Goal: Task Accomplishment & Management: Manage account settings

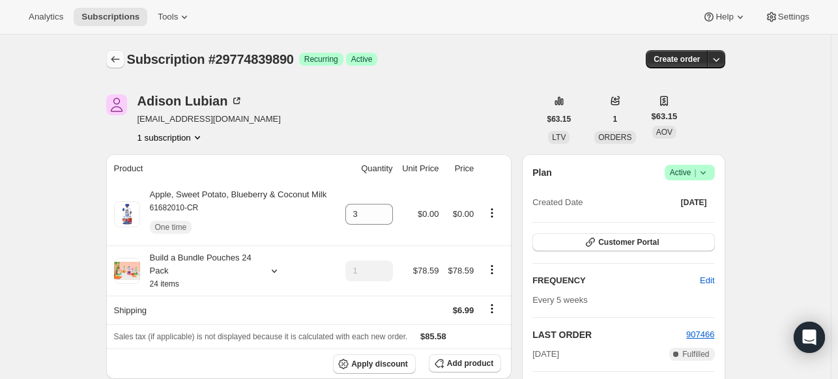
click at [114, 54] on icon "Subscriptions" at bounding box center [115, 59] width 13 height 13
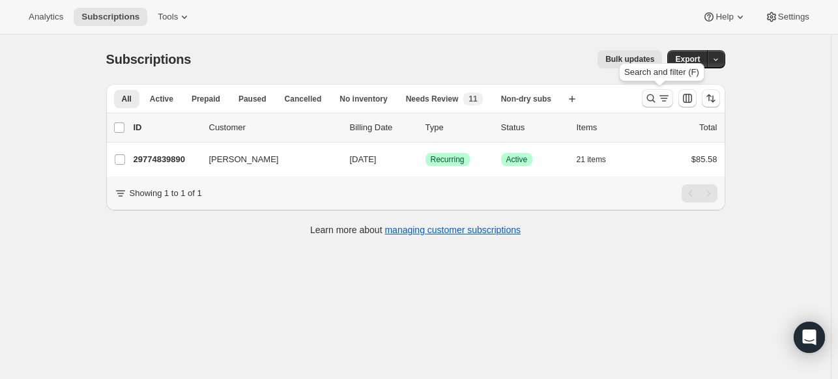
click at [649, 99] on icon "Search and filter results" at bounding box center [651, 98] width 13 height 13
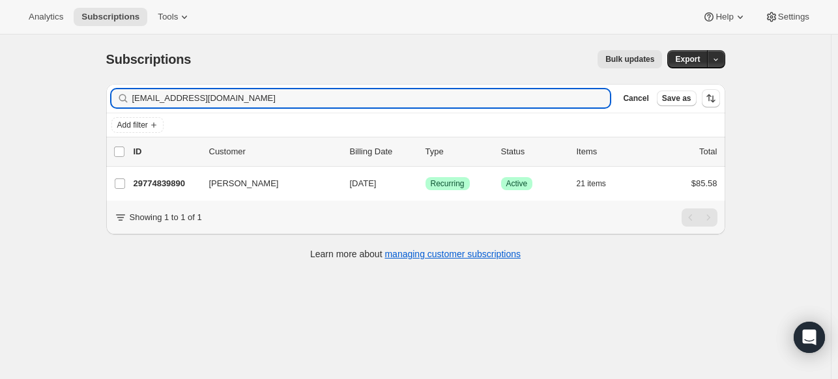
drag, startPoint x: 198, startPoint y: 98, endPoint x: 124, endPoint y: 97, distance: 74.3
click at [124, 97] on div "xhsagata@msn.com Clear" at bounding box center [360, 98] width 499 height 18
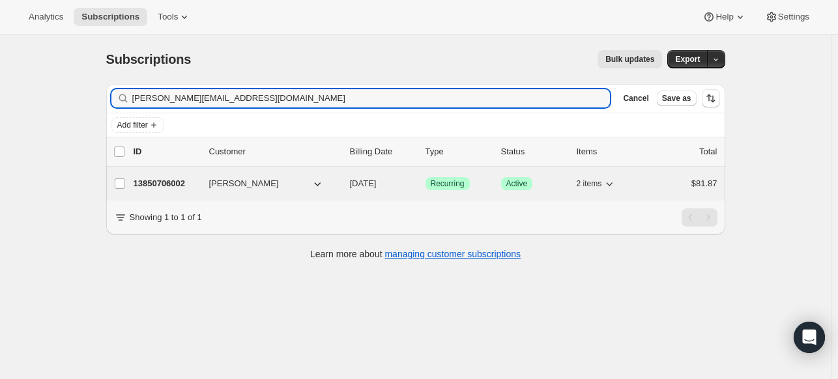
type input "melissa.lechlak@gmail.com"
click at [150, 182] on p "13850706002" at bounding box center [166, 183] width 65 height 13
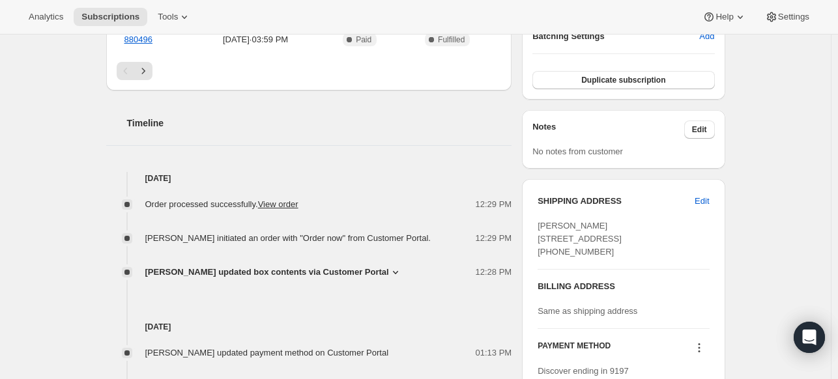
scroll to position [438, 0]
click at [366, 268] on span "Melissa Cechner updated box contents via Customer Portal" at bounding box center [267, 272] width 244 height 13
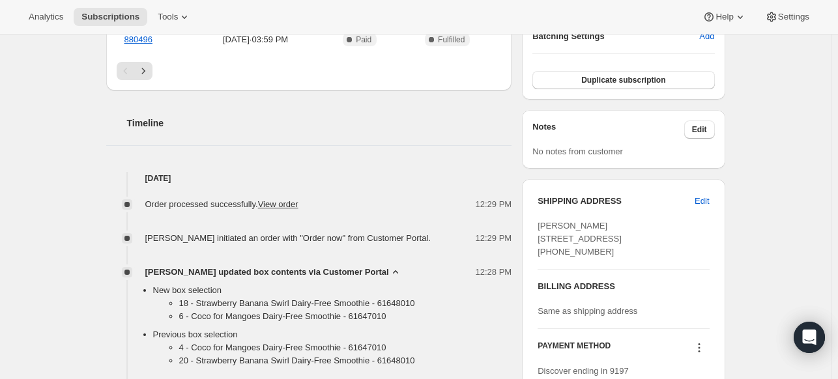
scroll to position [452, 0]
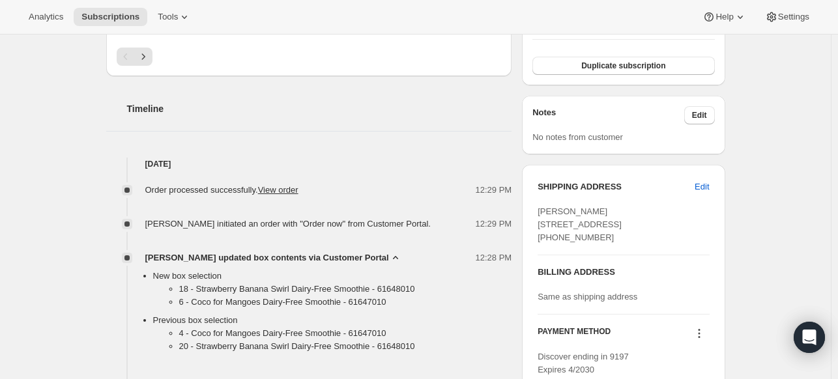
click at [367, 259] on span "Melissa Cechner updated box contents via Customer Portal" at bounding box center [267, 258] width 244 height 13
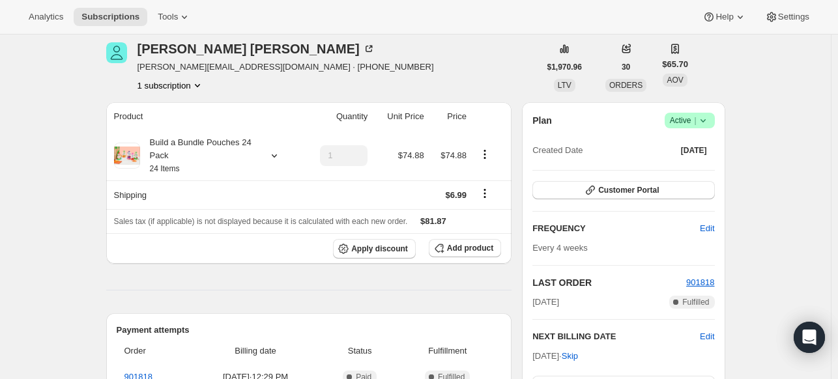
scroll to position [0, 0]
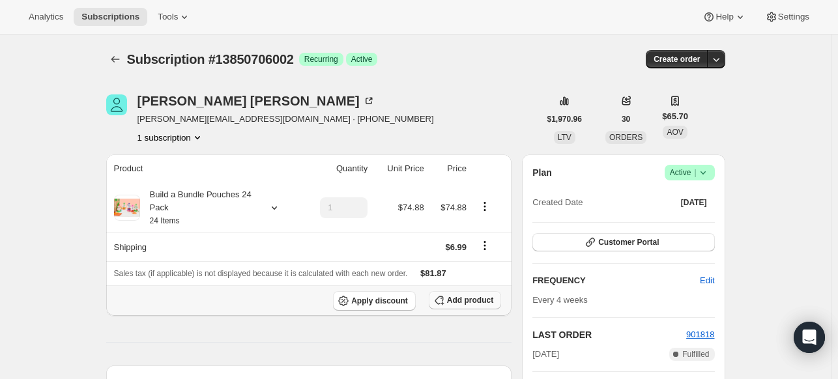
click at [485, 302] on span "Add product" at bounding box center [470, 300] width 46 height 10
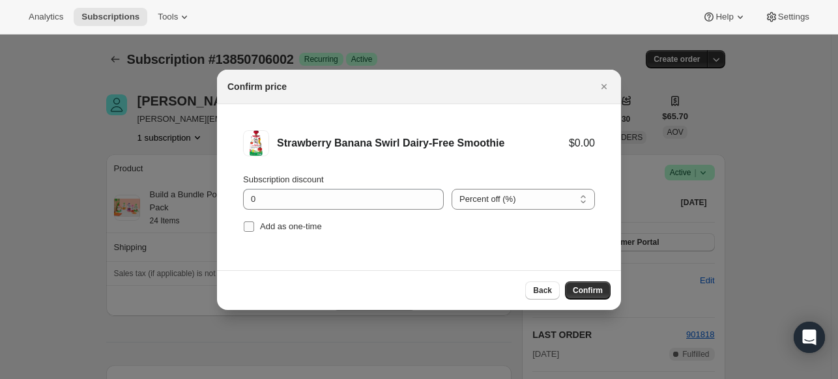
click at [263, 229] on span "Add as one-time" at bounding box center [291, 227] width 62 height 10
click at [254, 229] on input "Add as one-time" at bounding box center [249, 227] width 10 height 10
checkbox input "true"
click at [579, 288] on span "Confirm" at bounding box center [588, 291] width 30 height 10
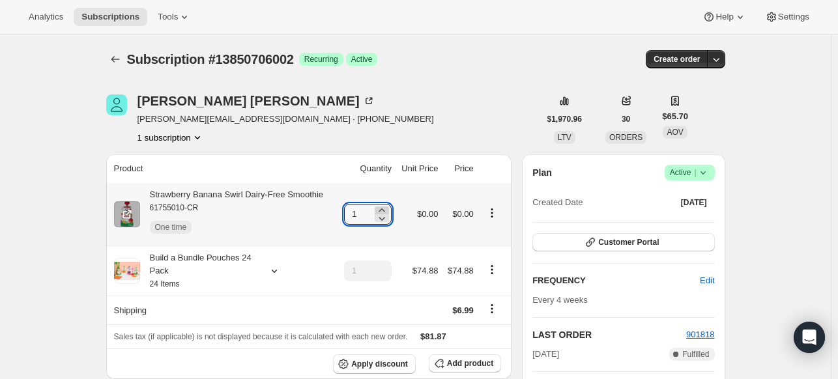
click at [385, 211] on icon at bounding box center [381, 210] width 13 height 13
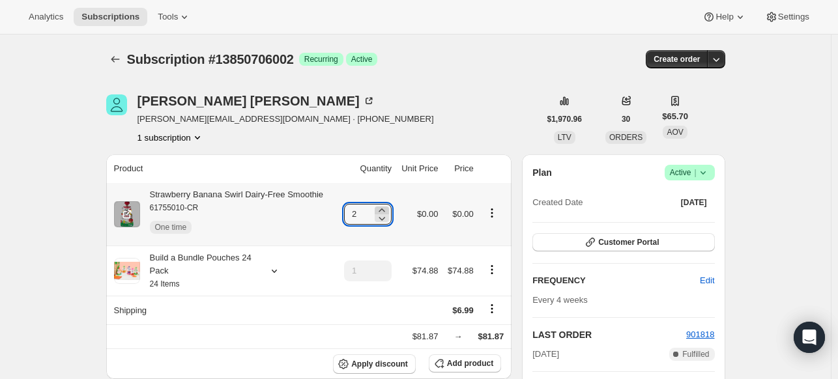
click at [385, 211] on icon at bounding box center [381, 210] width 13 height 13
type input "3"
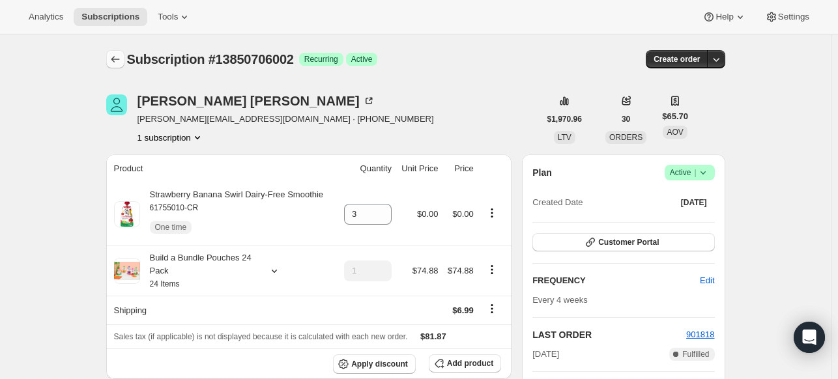
click at [115, 63] on icon "Subscriptions" at bounding box center [115, 59] width 13 height 13
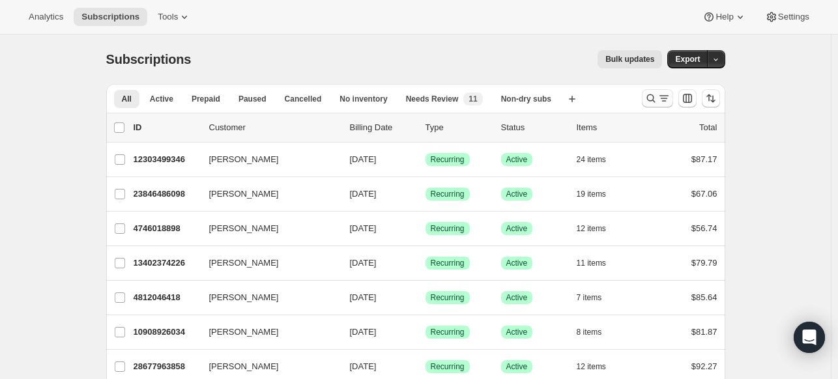
click at [655, 100] on icon "Search and filter results" at bounding box center [651, 99] width 8 height 8
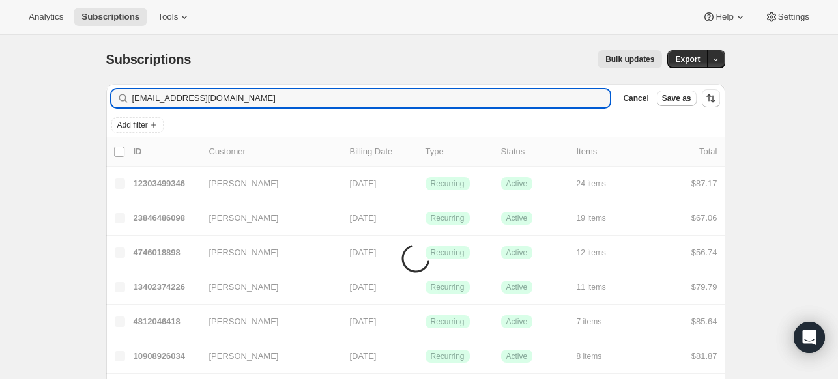
type input "[EMAIL_ADDRESS][DOMAIN_NAME]"
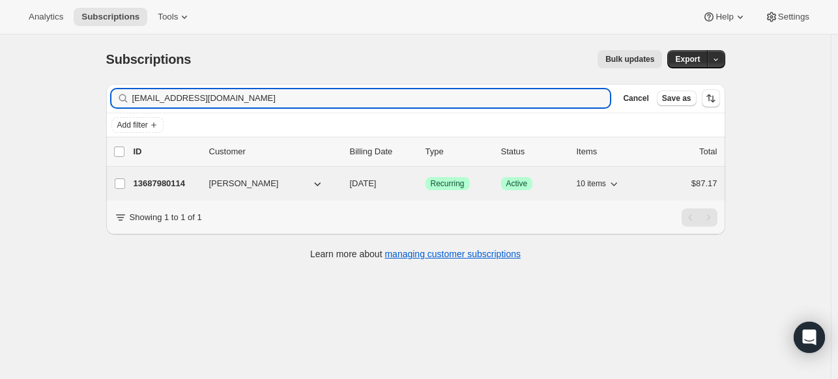
click at [157, 188] on p "13687980114" at bounding box center [166, 183] width 65 height 13
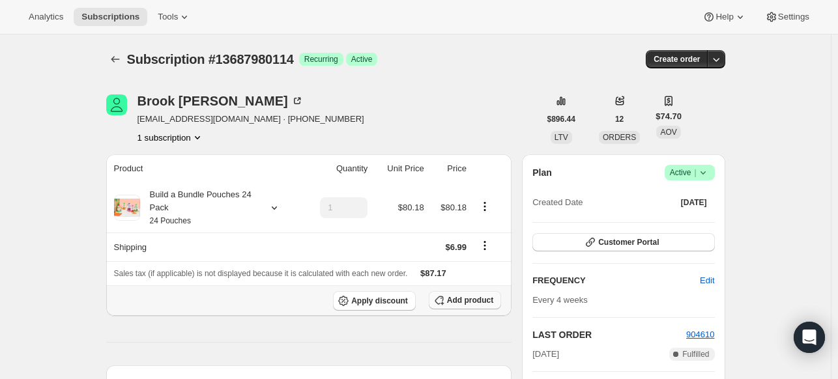
click at [465, 302] on span "Add product" at bounding box center [470, 300] width 46 height 10
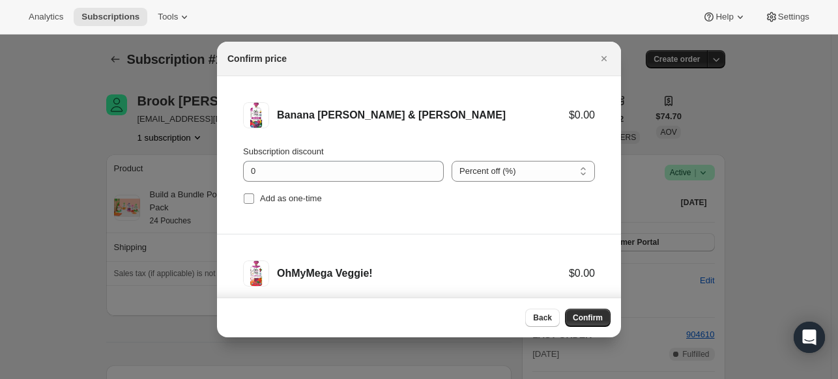
click at [265, 205] on label "Add as one-time" at bounding box center [282, 199] width 79 height 18
click at [254, 204] on input "Add as one-time" at bounding box center [249, 199] width 10 height 10
checkbox input "true"
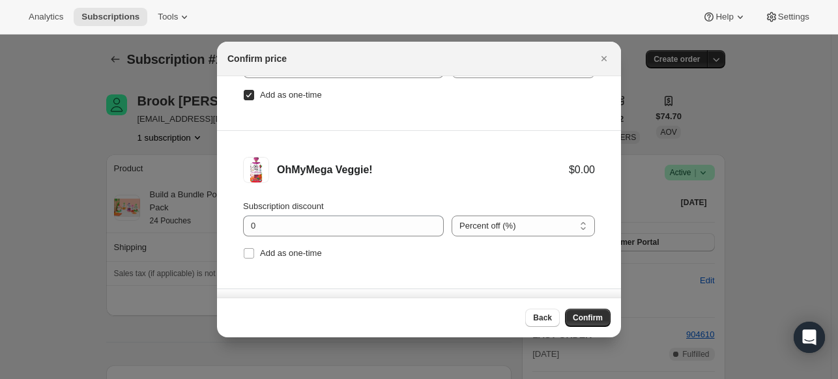
scroll to position [104, 0]
click at [272, 256] on span "Add as one-time" at bounding box center [291, 253] width 62 height 10
click at [254, 256] on input "Add as one-time" at bounding box center [249, 253] width 10 height 10
checkbox input "true"
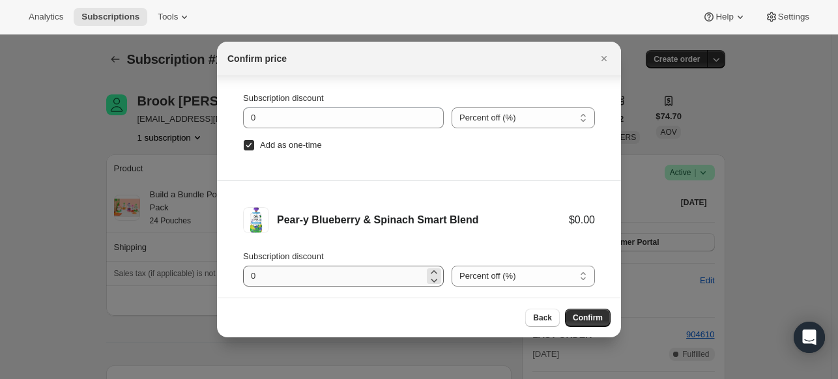
scroll to position [48, 0]
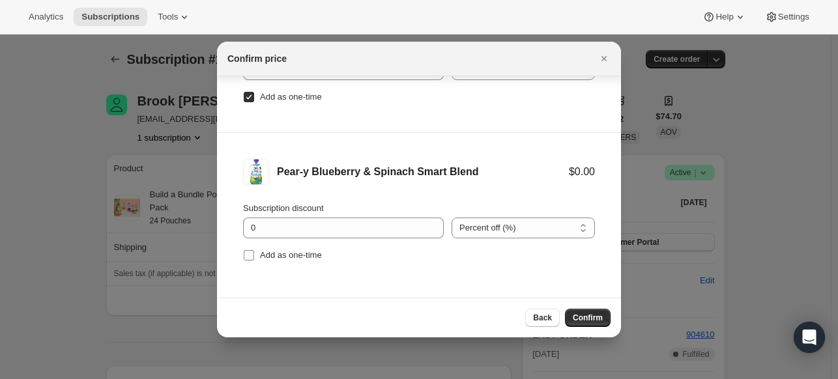
click at [279, 251] on span "Add as one-time" at bounding box center [291, 255] width 62 height 10
click at [254, 251] on input "Add as one-time" at bounding box center [249, 255] width 10 height 10
checkbox input "true"
click at [594, 316] on span "Confirm" at bounding box center [588, 318] width 30 height 10
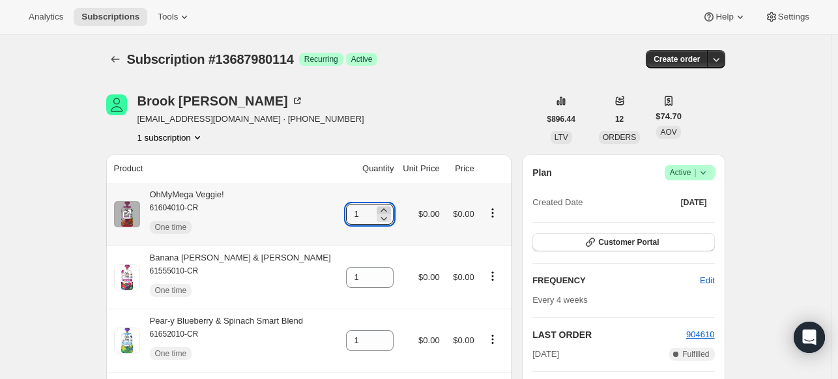
click at [383, 211] on icon at bounding box center [383, 210] width 13 height 13
type input "3"
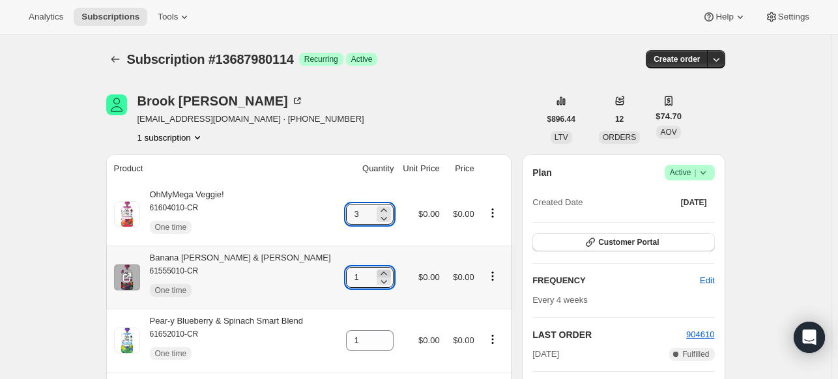
click at [381, 273] on icon at bounding box center [384, 273] width 6 height 3
type input "3"
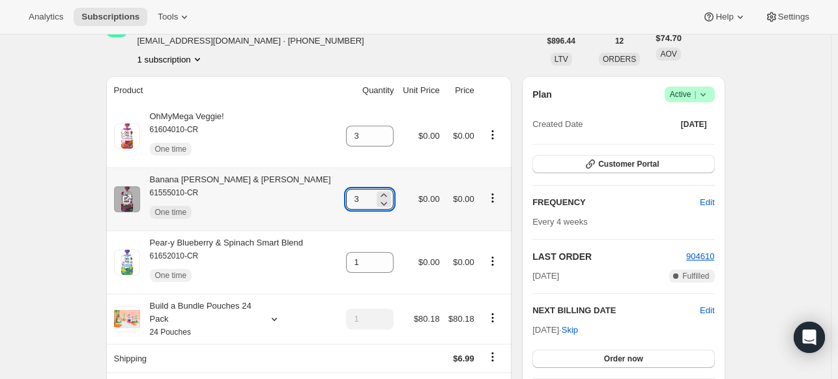
scroll to position [78, 0]
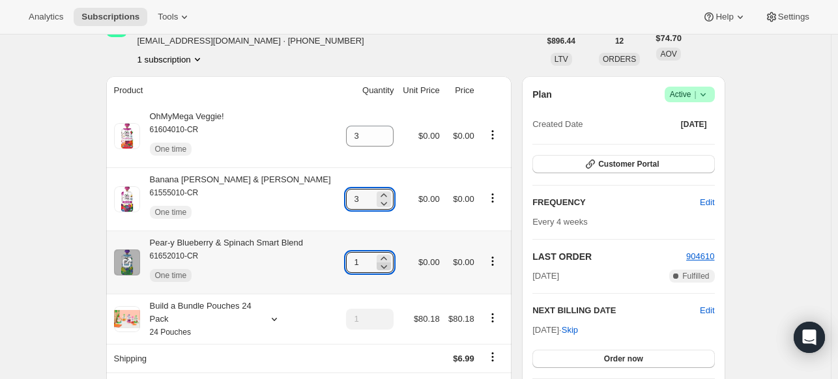
click at [381, 261] on icon at bounding box center [383, 266] width 13 height 13
click at [381, 255] on icon at bounding box center [383, 258] width 13 height 13
click at [379, 259] on icon at bounding box center [383, 258] width 13 height 13
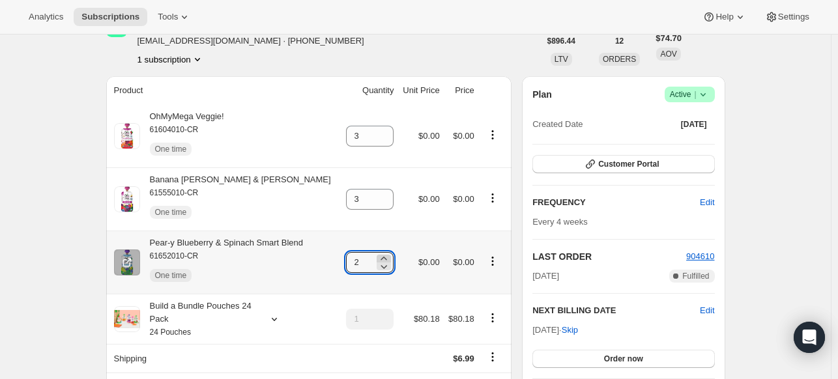
type input "3"
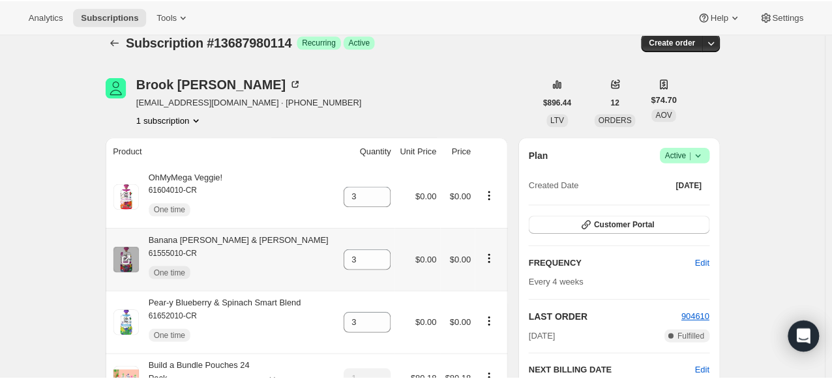
scroll to position [0, 0]
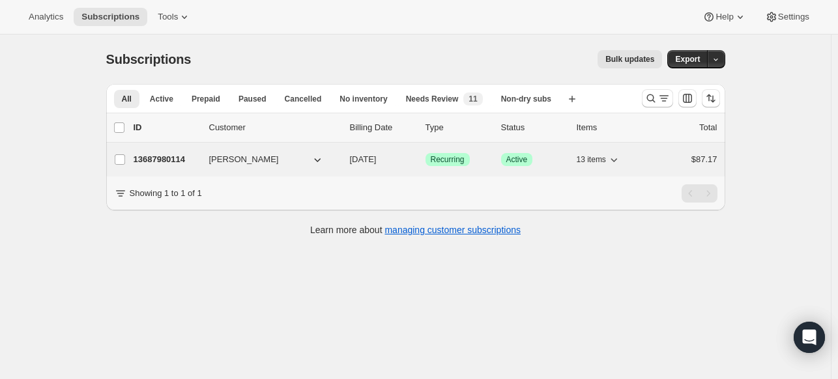
click at [149, 163] on p "13687980114" at bounding box center [166, 159] width 65 height 13
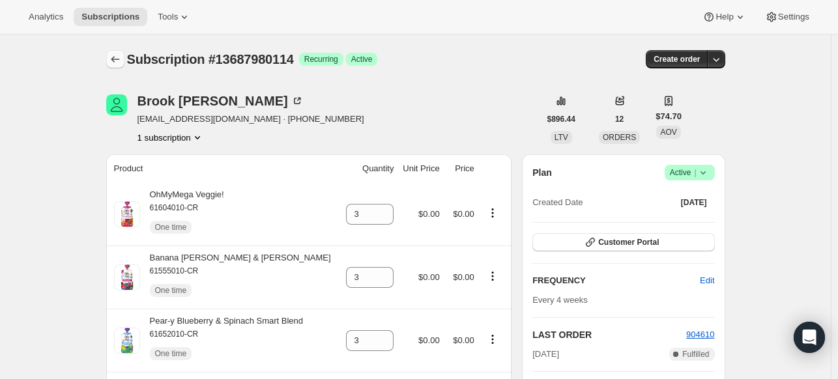
click at [118, 59] on icon "Subscriptions" at bounding box center [115, 59] width 13 height 13
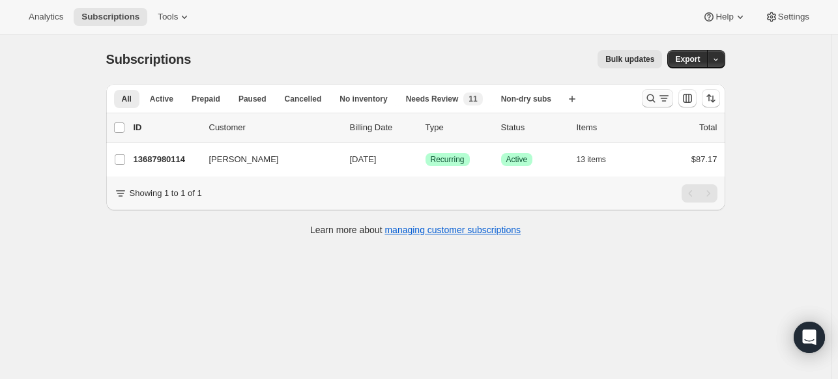
click at [648, 103] on icon "Search and filter results" at bounding box center [651, 98] width 13 height 13
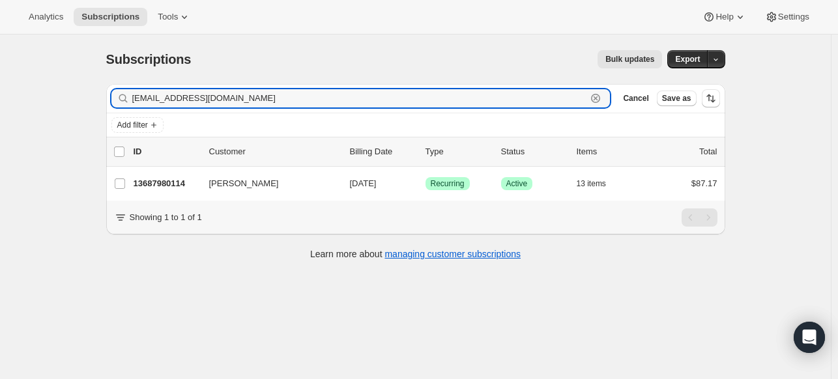
click at [598, 97] on icon "button" at bounding box center [596, 98] width 5 height 5
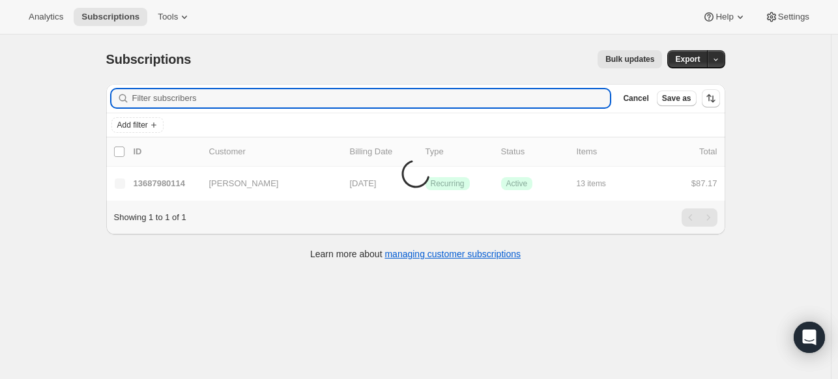
paste input "amandacabral16@gmail.com"
type input "amandacabral16@gmail.com"
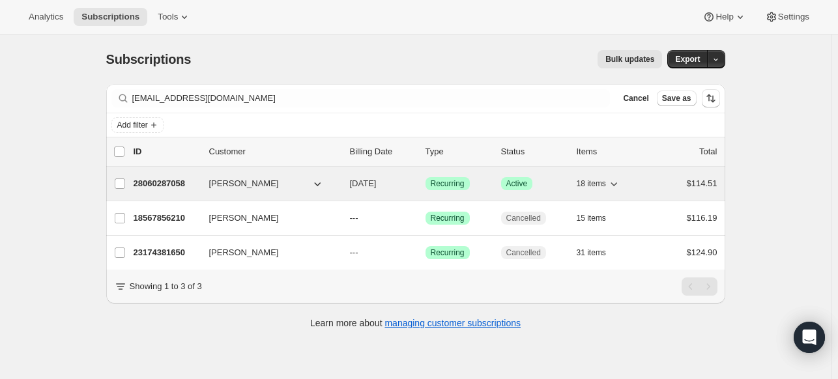
click at [162, 182] on p "28060287058" at bounding box center [166, 183] width 65 height 13
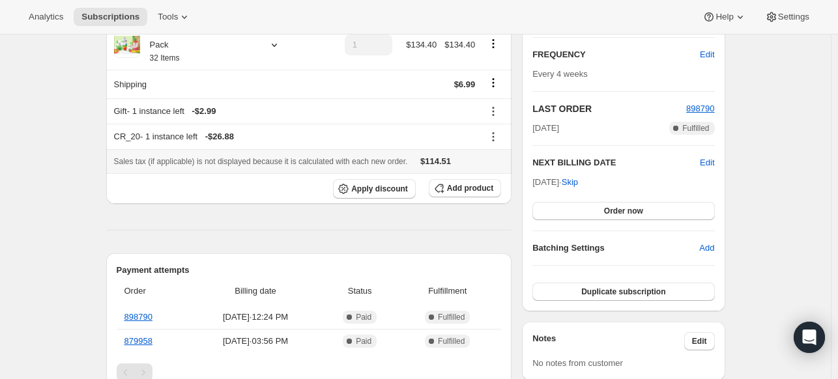
scroll to position [226, 0]
click at [473, 194] on button "Add product" at bounding box center [465, 189] width 72 height 18
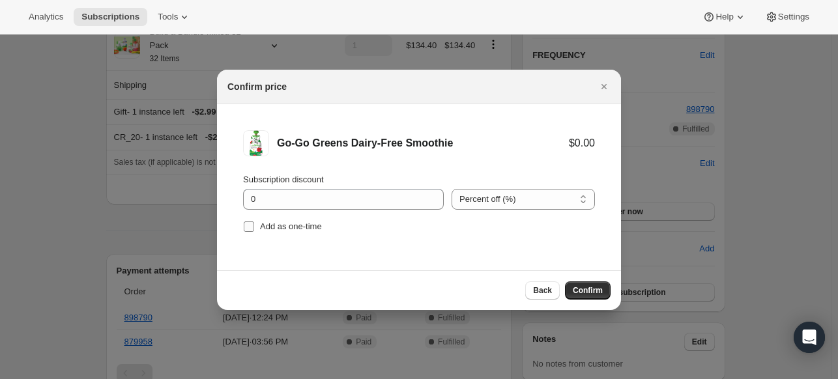
click at [250, 231] on span ":rag:" at bounding box center [249, 227] width 12 height 12
click at [250, 231] on input "Add as one-time" at bounding box center [249, 227] width 10 height 10
checkbox input "true"
click at [583, 289] on span "Confirm" at bounding box center [588, 291] width 30 height 10
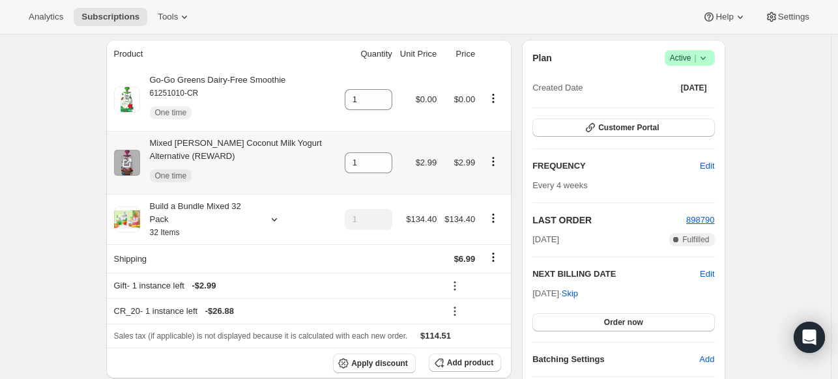
scroll to position [114, 0]
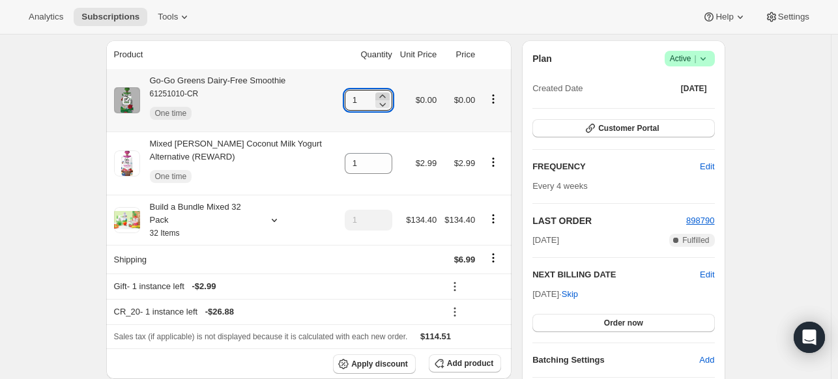
click at [388, 96] on icon at bounding box center [382, 96] width 13 height 13
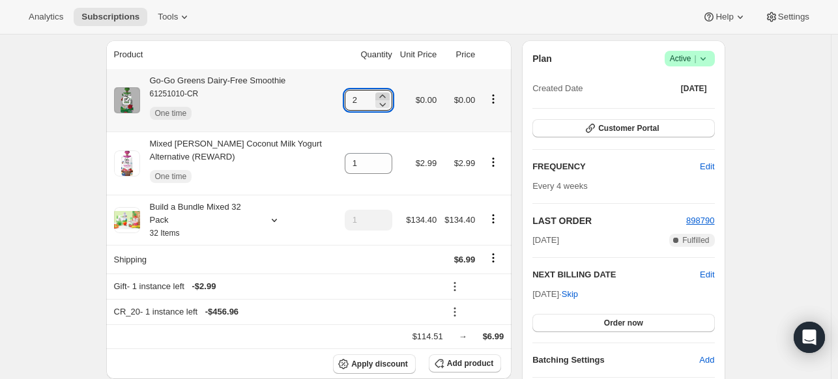
click at [388, 96] on icon at bounding box center [382, 96] width 13 height 13
type input "3"
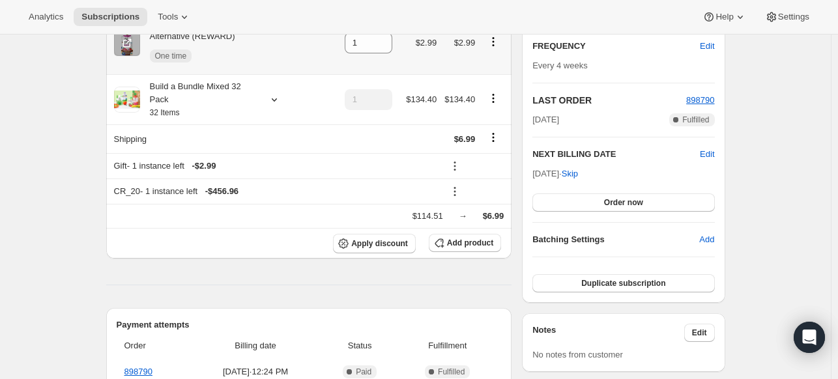
scroll to position [0, 0]
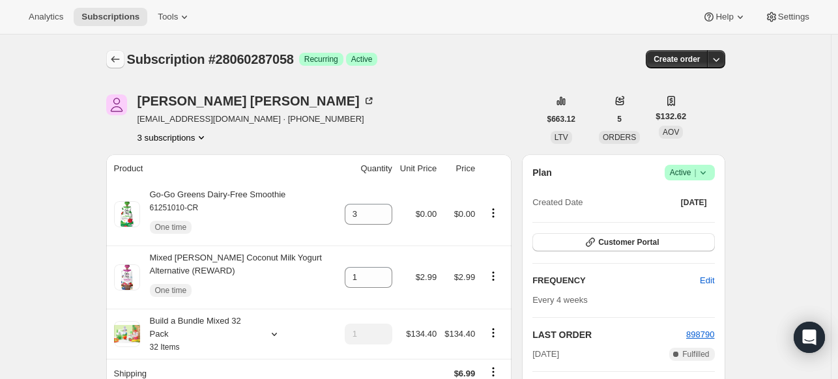
click at [112, 62] on icon "Subscriptions" at bounding box center [115, 59] width 13 height 13
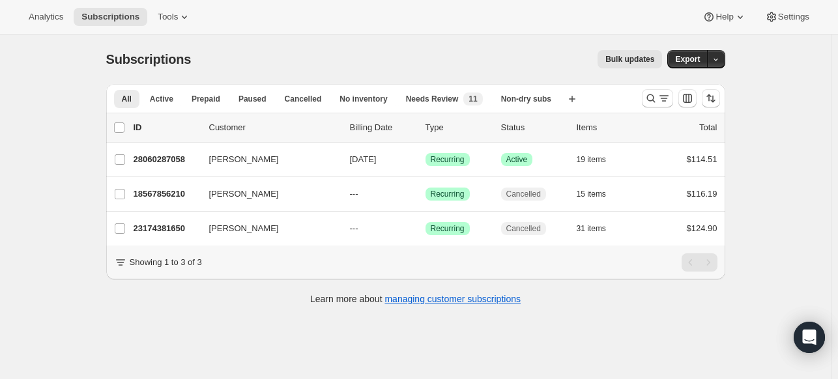
click at [639, 102] on div at bounding box center [681, 98] width 89 height 26
click at [648, 100] on icon "Search and filter results" at bounding box center [651, 98] width 13 height 13
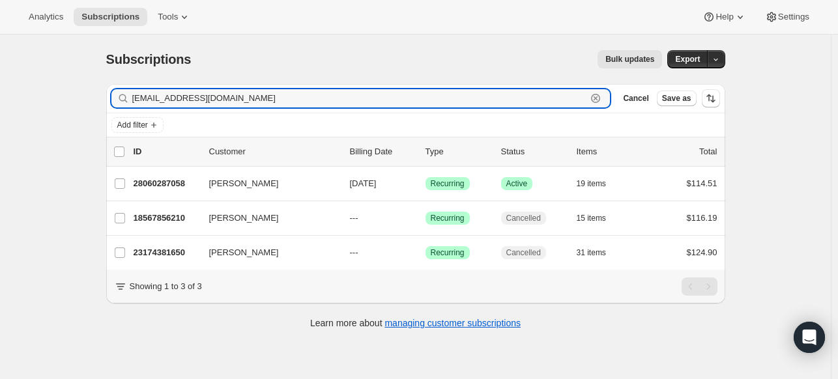
click at [599, 99] on icon "button" at bounding box center [595, 98] width 13 height 13
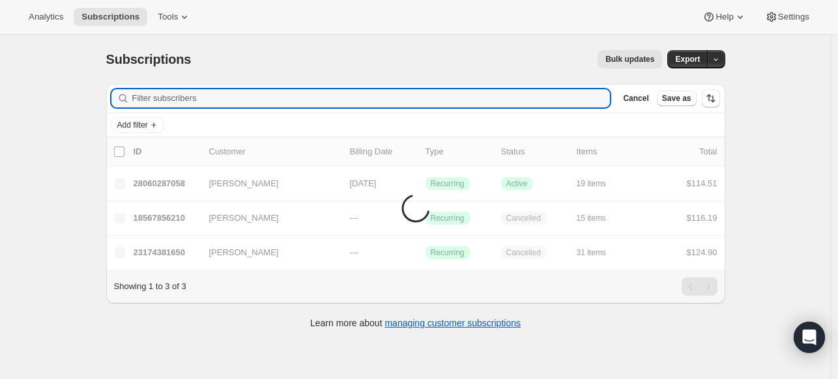
paste input "rebeccaappert@gmail.com"
type input "rebeccaappert@gmail.com"
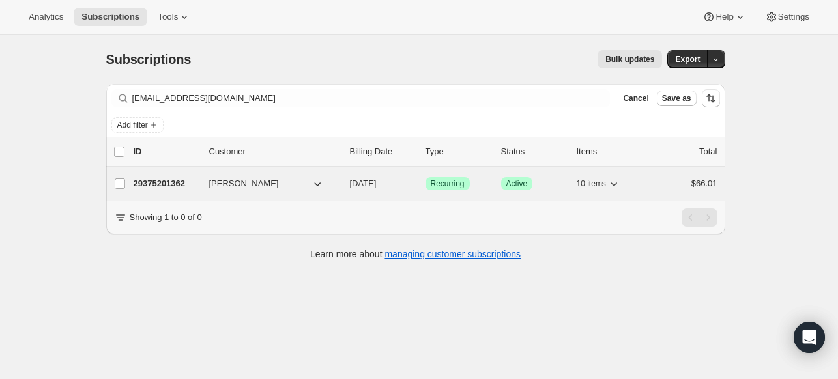
click at [164, 186] on p "29375201362" at bounding box center [166, 183] width 65 height 13
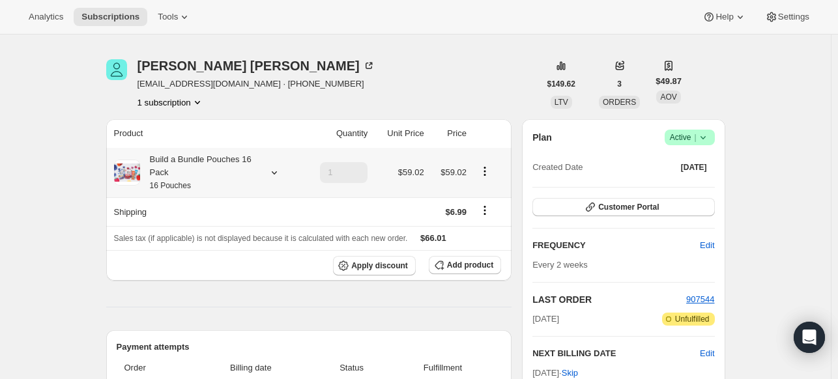
scroll to position [37, 0]
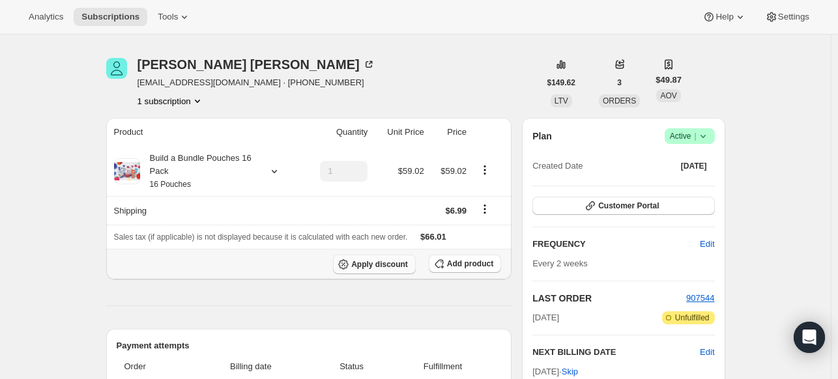
click at [361, 263] on span "Apply discount" at bounding box center [379, 264] width 57 height 10
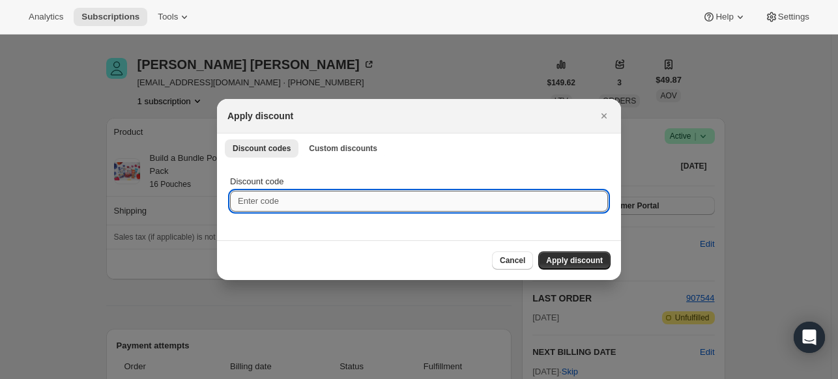
click at [300, 202] on input "Discount code" at bounding box center [419, 201] width 378 height 21
type input "SAVE40"
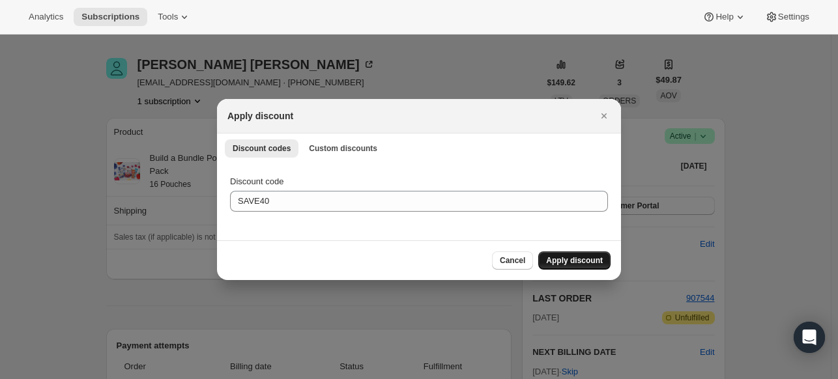
click at [583, 259] on span "Apply discount" at bounding box center [574, 261] width 57 height 10
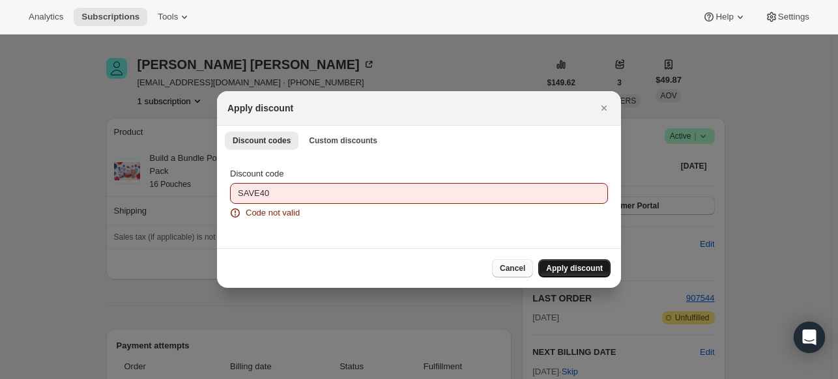
click at [524, 268] on span "Cancel" at bounding box center [512, 268] width 25 height 10
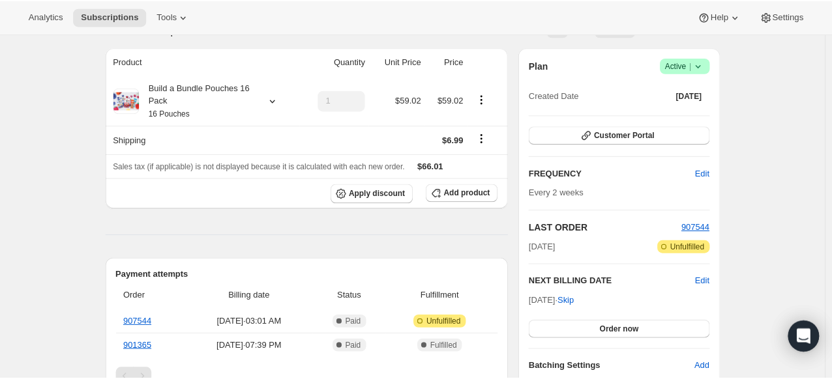
scroll to position [0, 0]
